Goal: Task Accomplishment & Management: Manage account settings

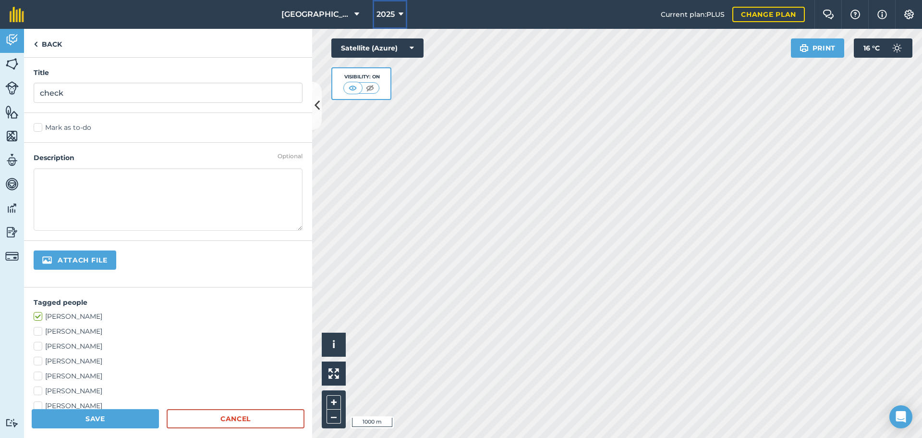
click at [395, 3] on button "2025" at bounding box center [390, 14] width 35 height 29
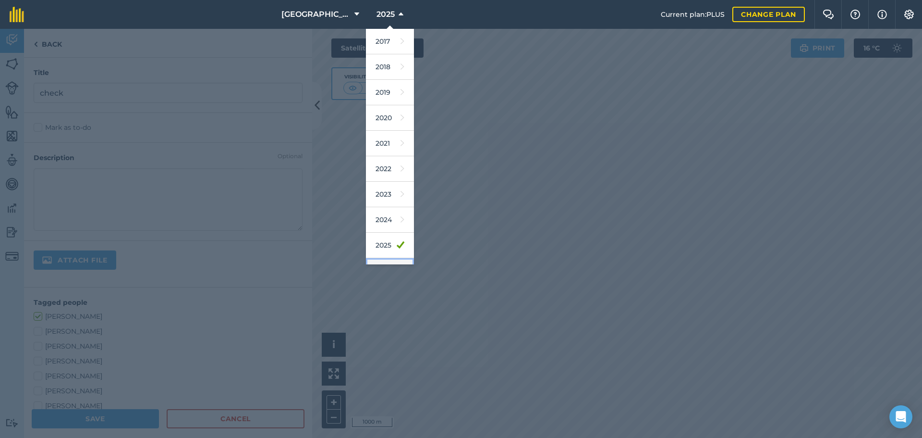
click at [375, 260] on link "2026" at bounding box center [390, 270] width 48 height 25
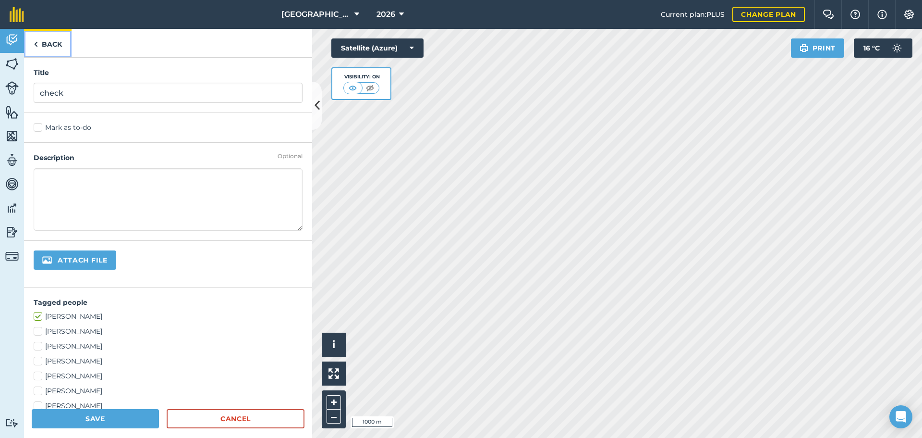
click at [49, 51] on link "Back" at bounding box center [48, 43] width 48 height 28
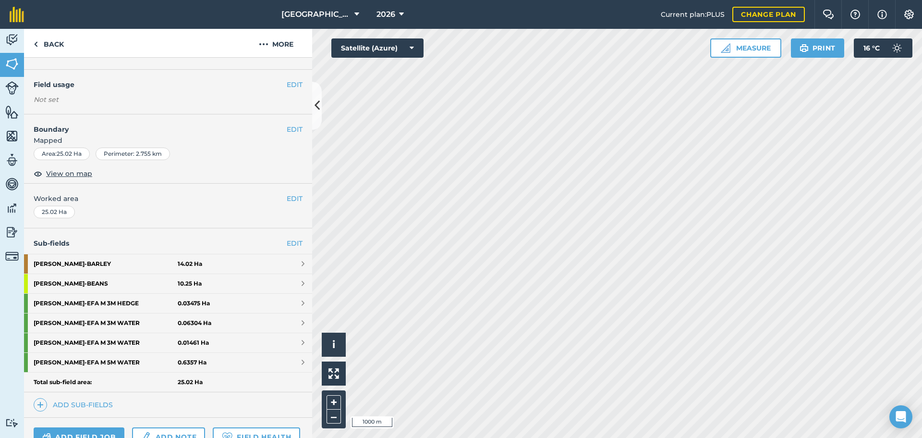
scroll to position [75, 0]
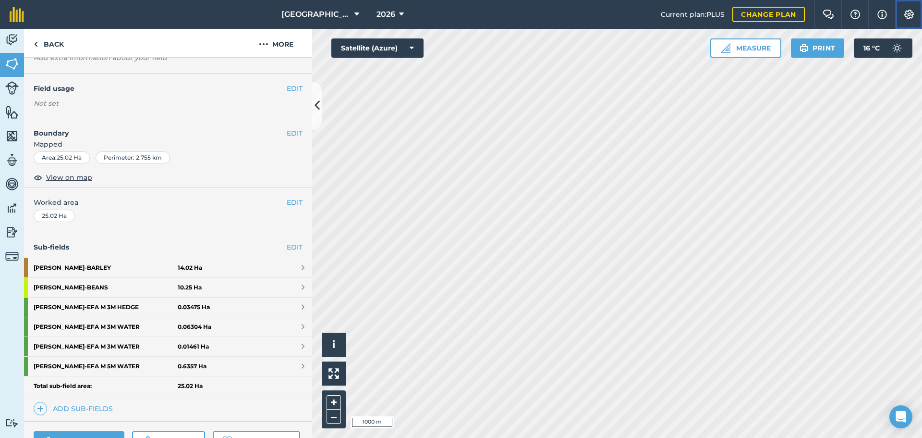
drag, startPoint x: 921, startPoint y: 11, endPoint x: 912, endPoint y: 14, distance: 9.1
click at [912, 14] on button "Settings" at bounding box center [909, 14] width 27 height 29
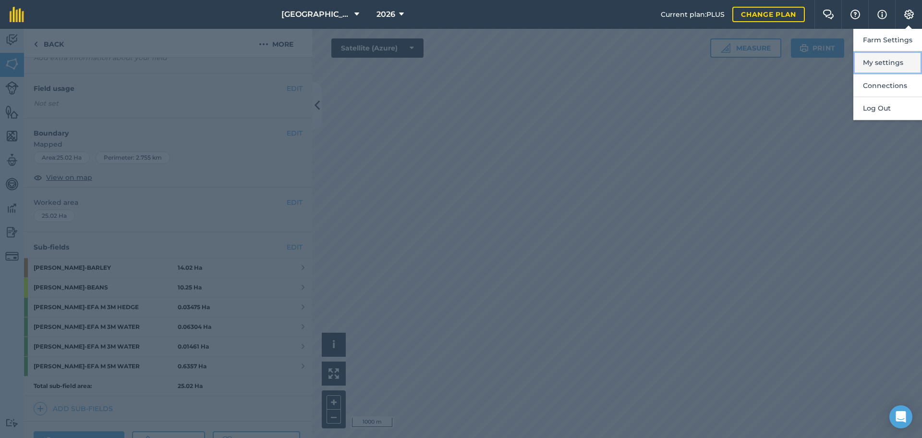
click at [862, 55] on button "My settings" at bounding box center [888, 62] width 69 height 23
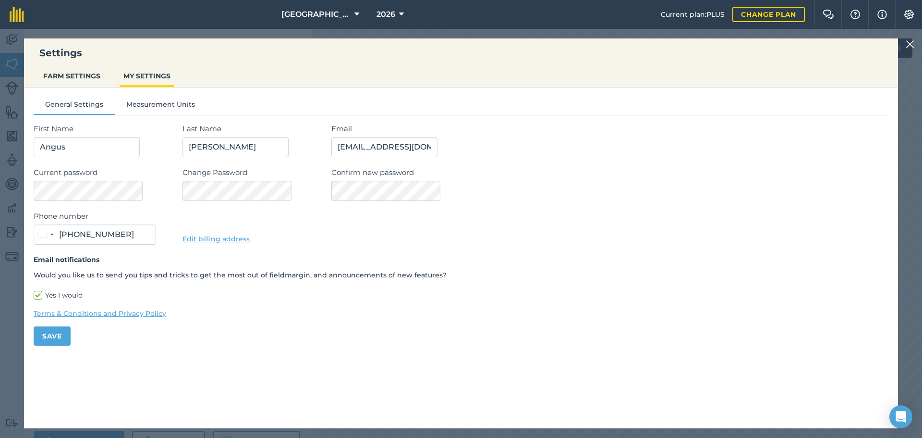
type input "07552 452222"
click at [184, 109] on button "Measurement Units" at bounding box center [161, 106] width 92 height 14
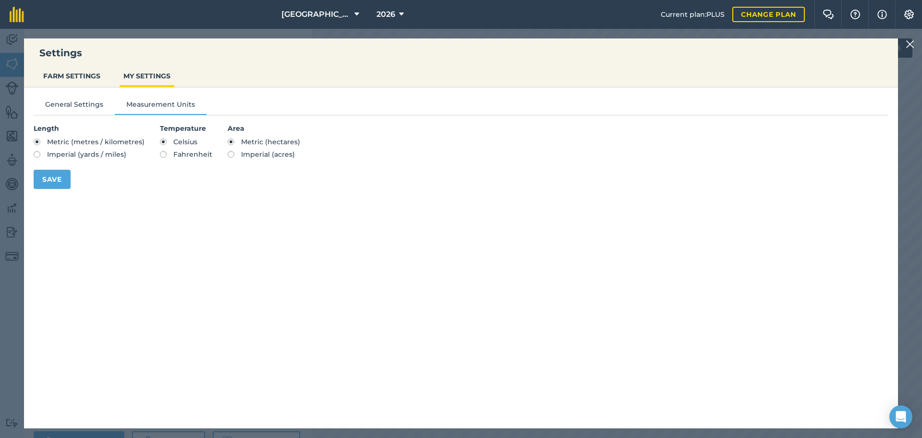
click at [229, 150] on section "Area Metric (hectares) Imperial (acres)" at bounding box center [264, 141] width 73 height 37
click at [229, 154] on label "Imperial (acres)" at bounding box center [264, 154] width 73 height 7
radio input "true"
radio input "false"
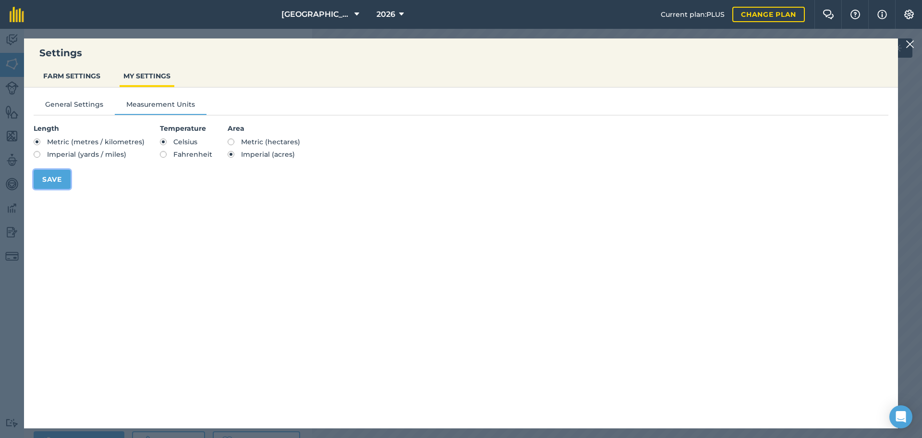
click at [56, 179] on button "Save" at bounding box center [52, 179] width 37 height 19
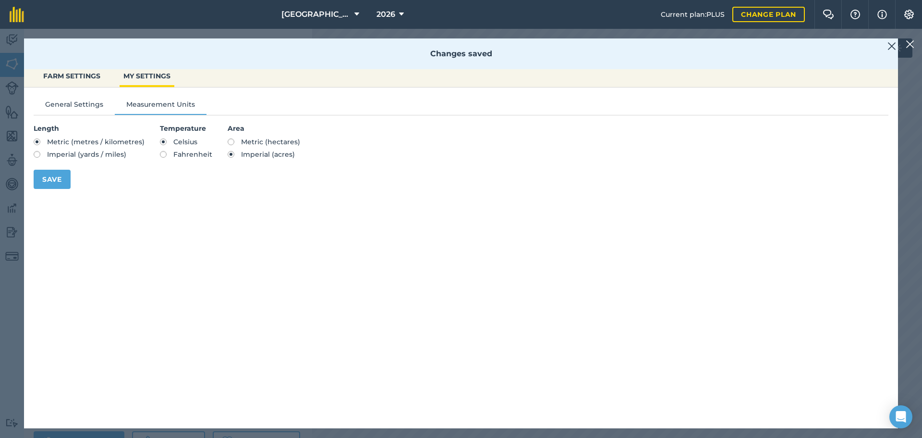
click at [4, 141] on div "Settings FARM SETTINGS MY SETTINGS Changes saved General Settings Measurement U…" at bounding box center [461, 233] width 922 height 409
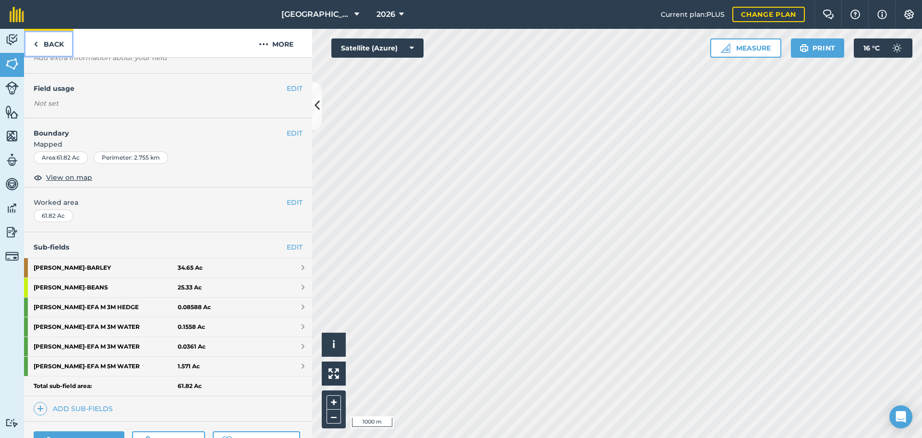
click at [41, 48] on link "Back" at bounding box center [48, 43] width 49 height 28
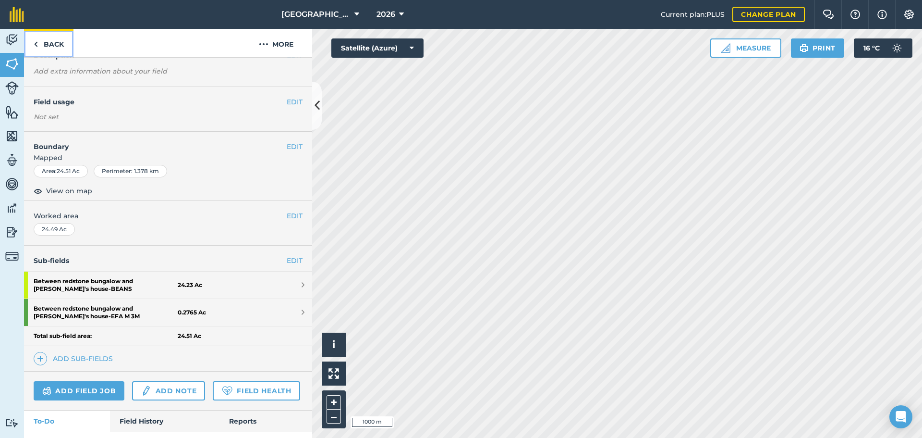
click at [35, 47] on img at bounding box center [36, 44] width 4 height 12
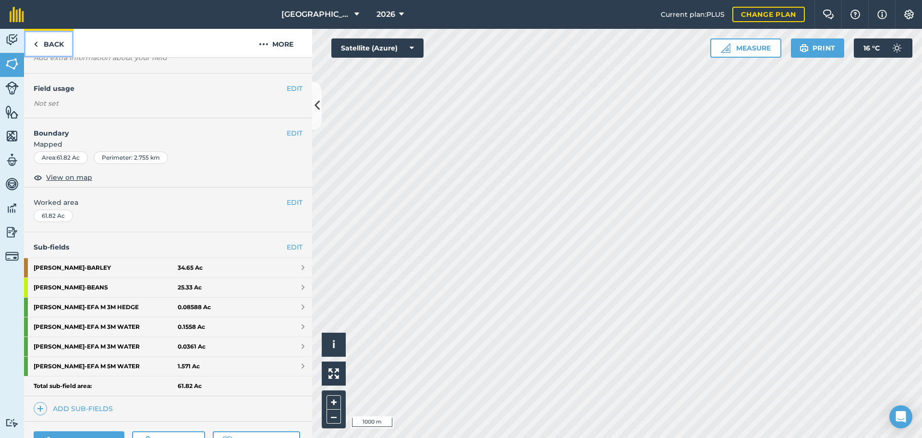
click at [35, 47] on img at bounding box center [36, 44] width 4 height 12
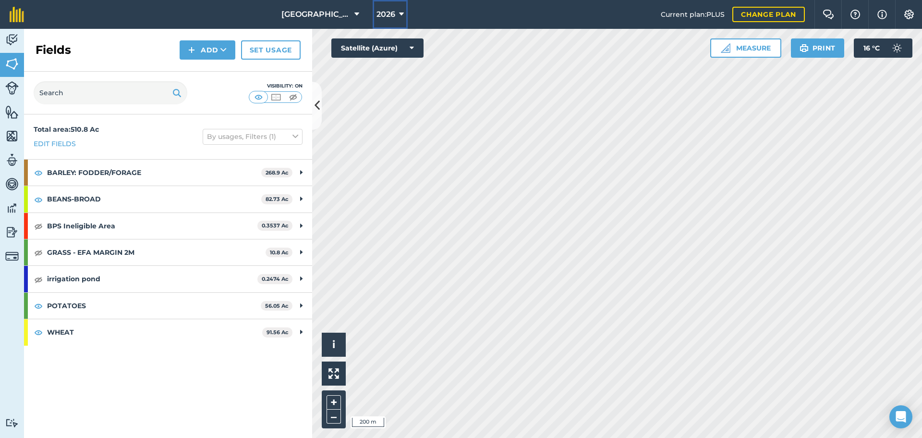
click at [399, 9] on icon at bounding box center [401, 15] width 5 height 12
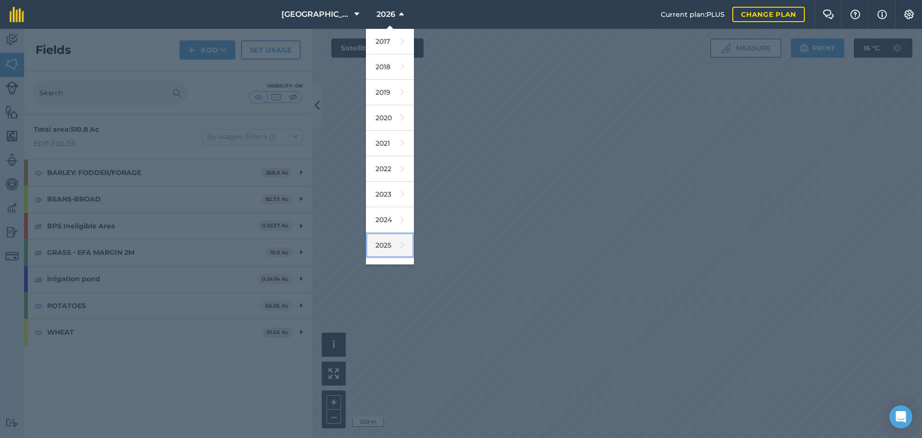
click at [376, 241] on link "2025" at bounding box center [390, 245] width 48 height 25
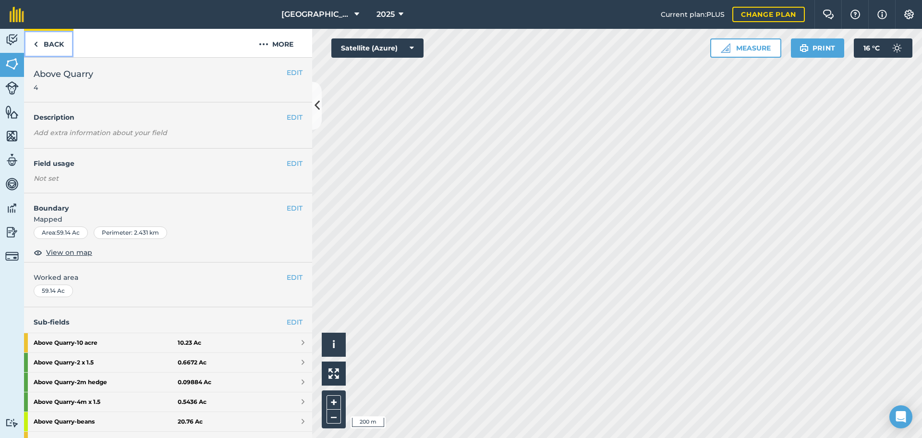
click at [35, 49] on img at bounding box center [36, 44] width 4 height 12
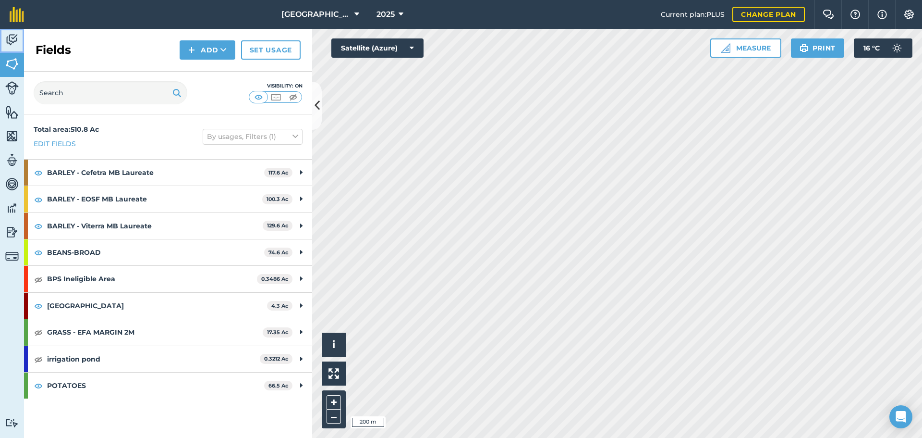
click at [23, 49] on link "Activity" at bounding box center [12, 41] width 24 height 24
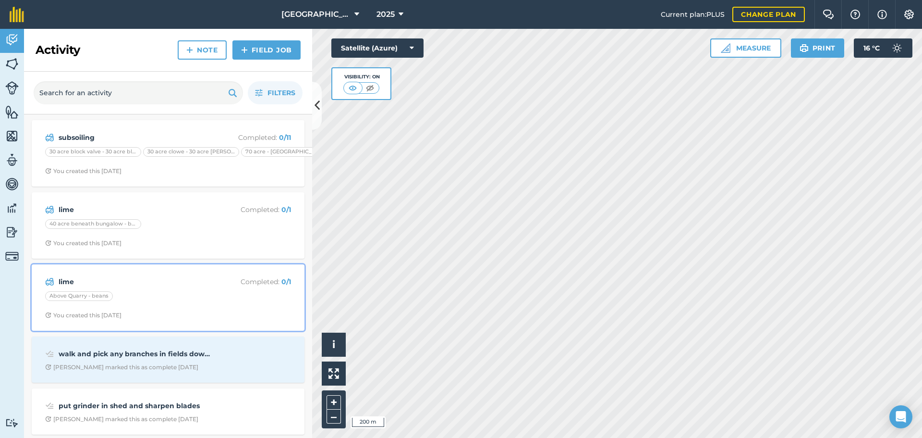
click at [225, 279] on p "Completed : 0 / 1" at bounding box center [253, 281] width 76 height 11
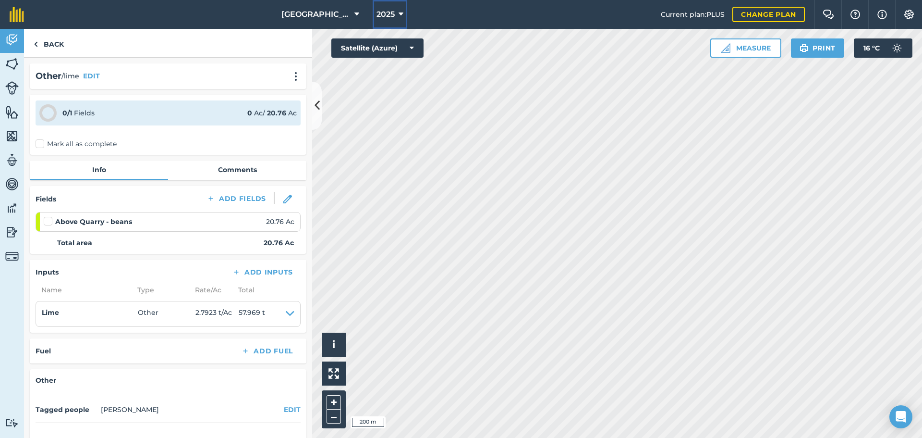
click at [396, 19] on button "2025" at bounding box center [390, 14] width 35 height 29
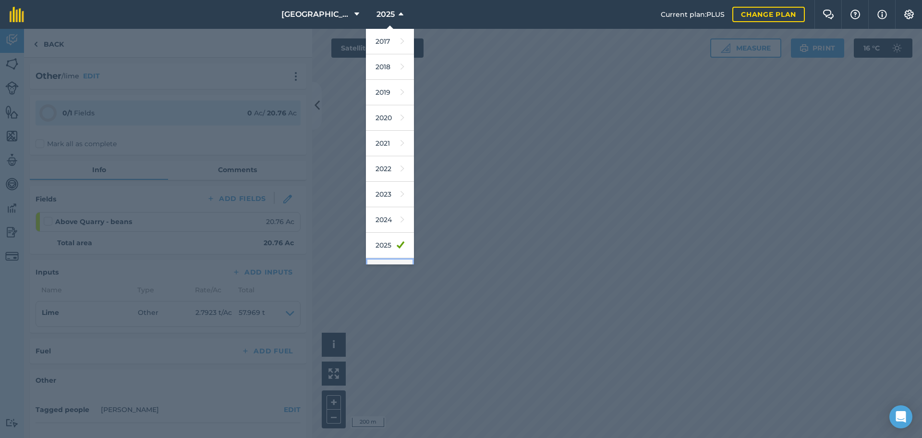
click at [377, 263] on link "2026" at bounding box center [390, 270] width 48 height 25
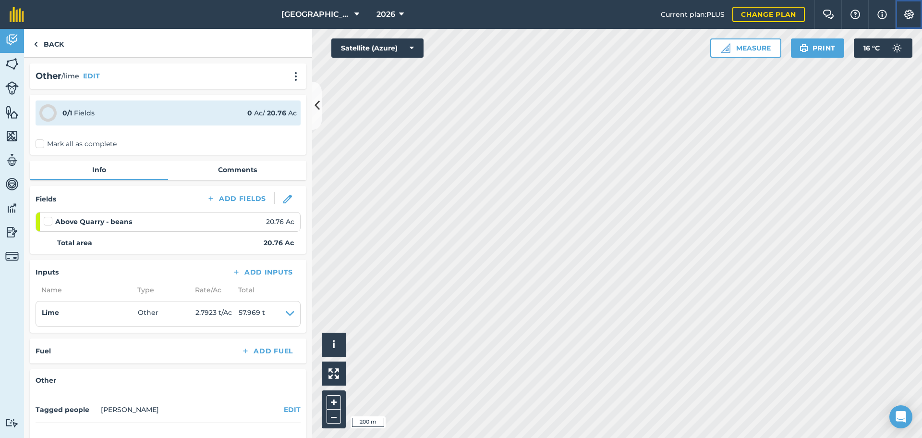
click at [906, 21] on button "Settings" at bounding box center [909, 14] width 27 height 29
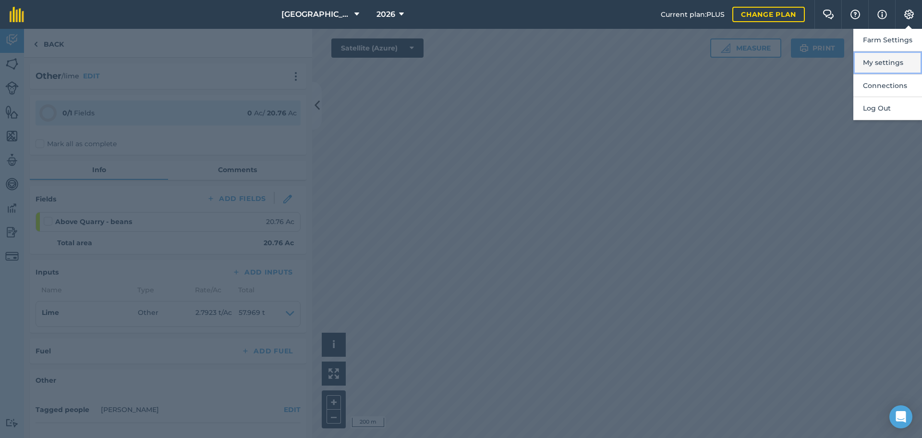
click at [883, 74] on button "My settings" at bounding box center [888, 62] width 69 height 23
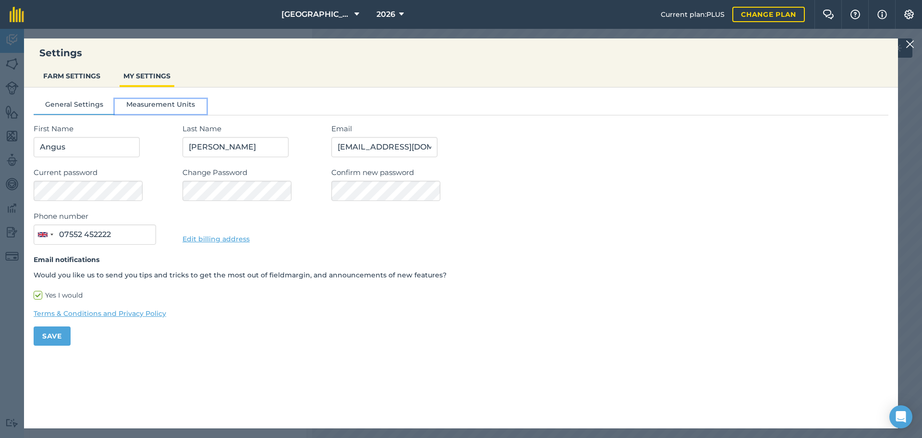
click at [179, 107] on button "Measurement Units" at bounding box center [161, 106] width 92 height 14
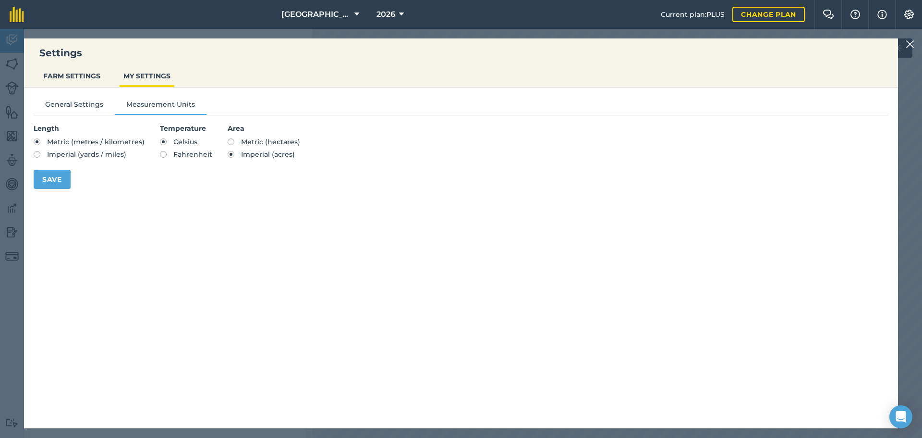
click at [228, 144] on label "Metric (hectares)" at bounding box center [264, 141] width 73 height 7
radio input "true"
radio input "false"
click at [42, 180] on button "Save" at bounding box center [52, 179] width 37 height 19
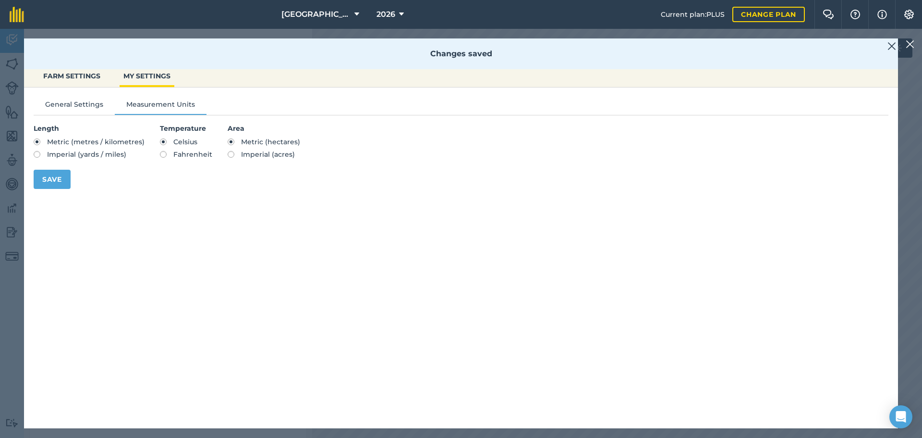
click at [7, 172] on div "Settings FARM SETTINGS MY SETTINGS Changes saved General Settings Measurement U…" at bounding box center [461, 233] width 922 height 409
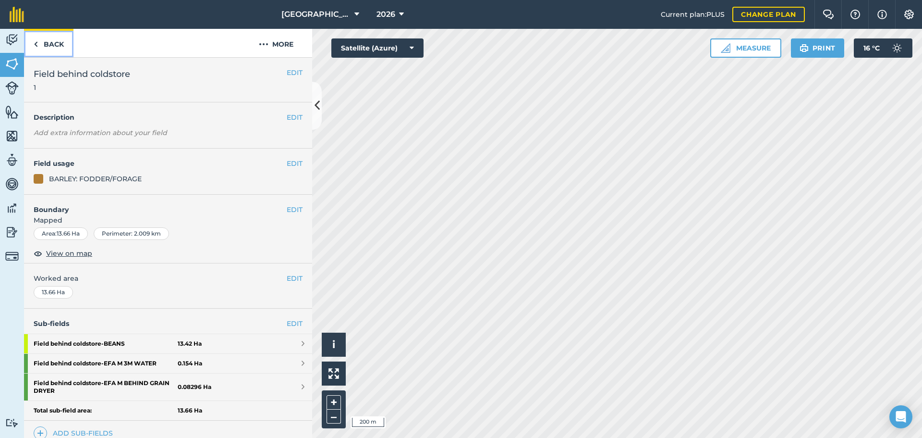
click at [43, 29] on link "Back" at bounding box center [48, 43] width 49 height 28
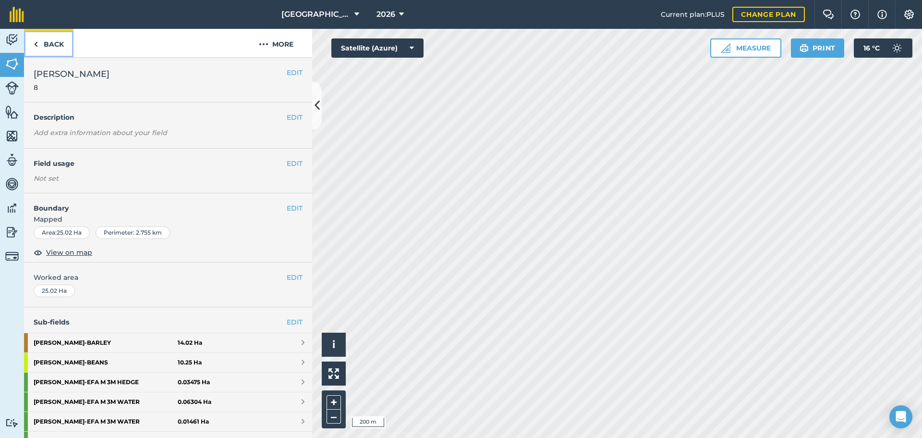
click at [43, 29] on link "Back" at bounding box center [48, 43] width 49 height 28
